Goal: Find contact information: Find contact information

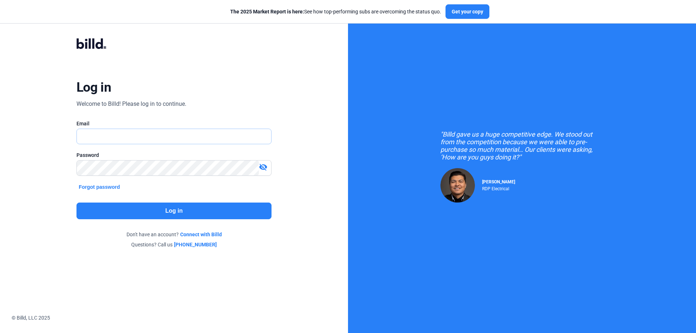
click at [128, 132] on input "text" at bounding box center [170, 136] width 186 height 15
type input "[EMAIL_ADDRESS][DOMAIN_NAME]"
click at [178, 214] on button "Log in" at bounding box center [173, 211] width 195 height 17
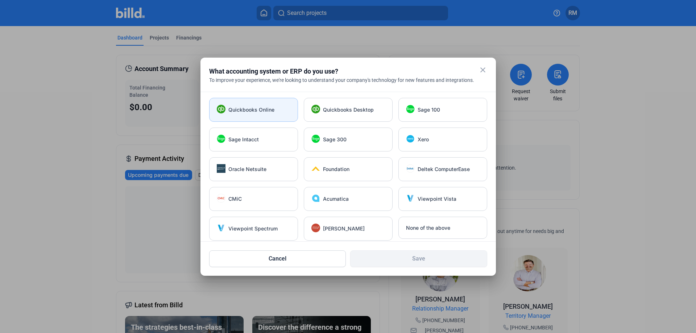
click at [263, 109] on span "Quickbooks Online" at bounding box center [251, 109] width 46 height 7
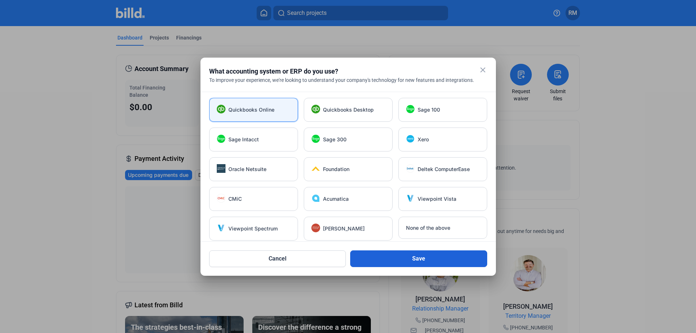
click at [440, 259] on button "Save" at bounding box center [418, 258] width 137 height 17
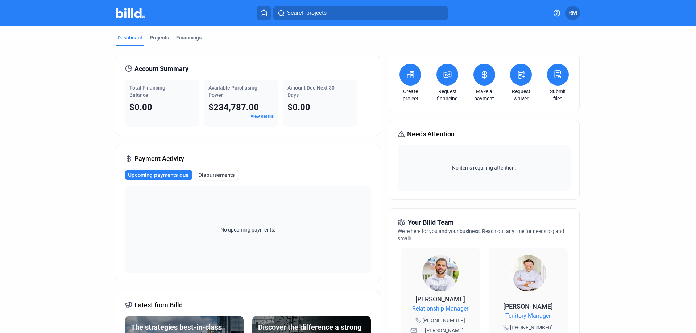
click at [259, 115] on link "View details" at bounding box center [261, 116] width 23 height 5
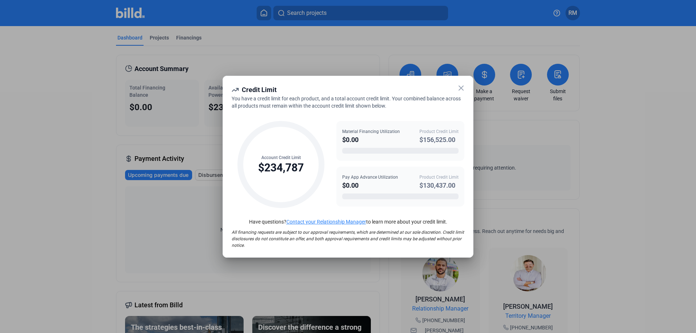
click at [353, 221] on link "Contact your Relationship Manager" at bounding box center [326, 222] width 80 height 6
